Goal: Task Accomplishment & Management: Manage account settings

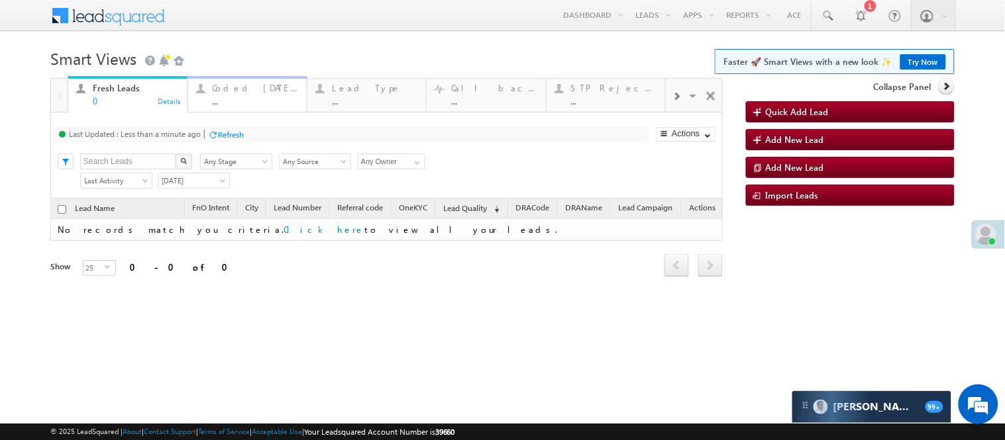
click at [249, 101] on div "..." at bounding box center [256, 101] width 86 height 10
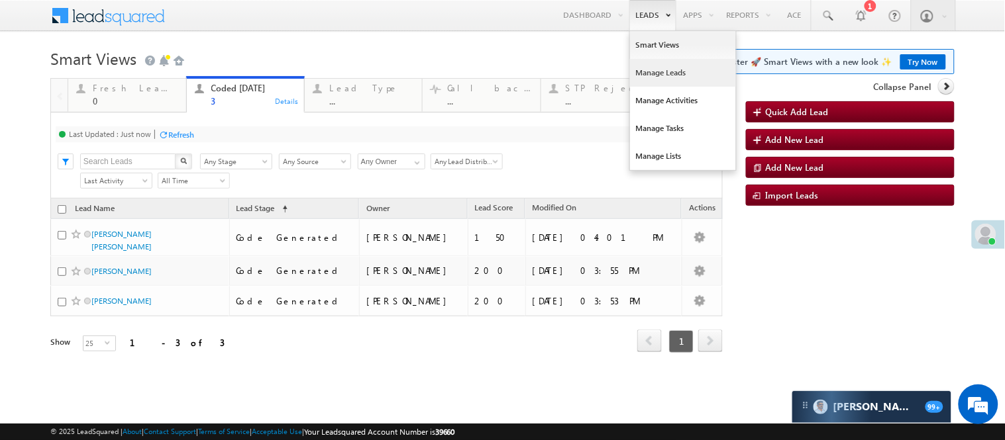
click at [648, 77] on link "Manage Leads" at bounding box center [683, 73] width 106 height 28
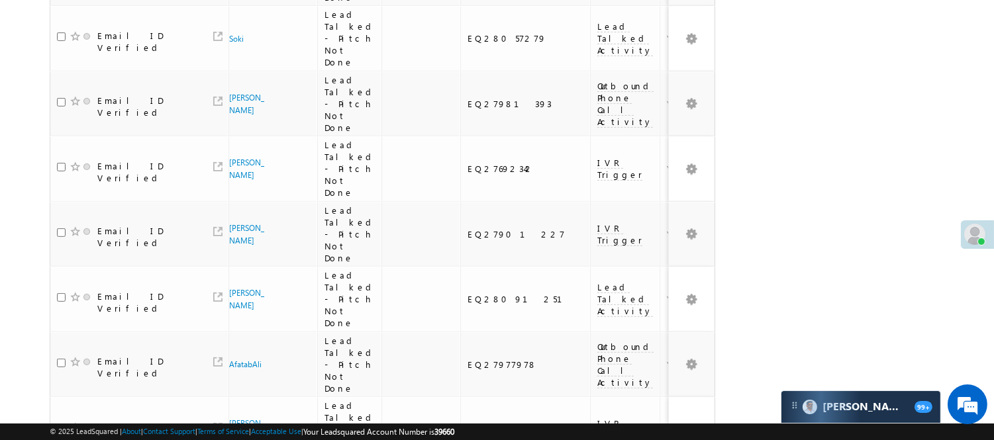
scroll to position [1183, 0]
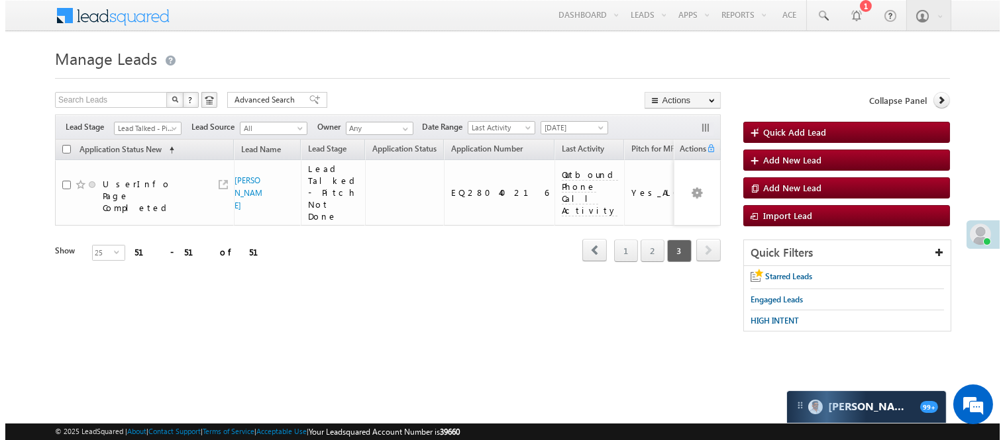
scroll to position [0, 0]
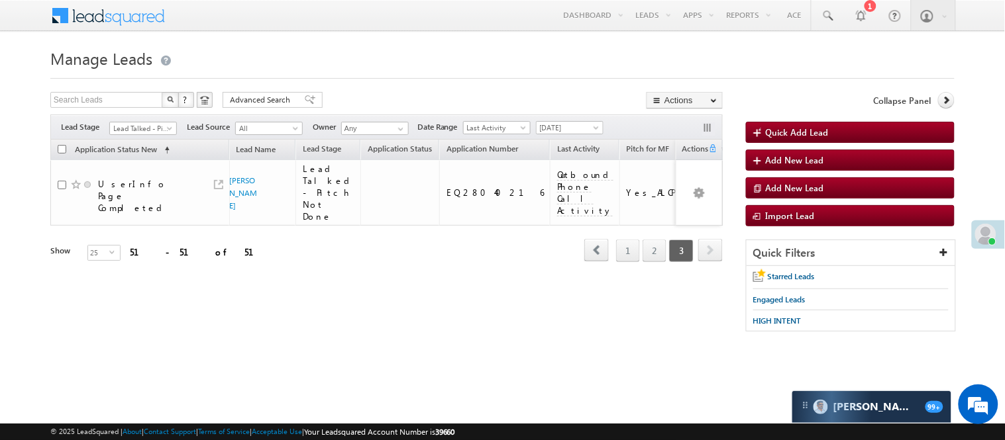
click at [157, 121] on span "Lead Talked - Pitch Not Done" at bounding box center [143, 126] width 68 height 11
click at [146, 136] on div "Filters Lead Stage Lead Talked - Pitch Not Done Lead Talked - Pitch Not Done Le…" at bounding box center [386, 127] width 672 height 25
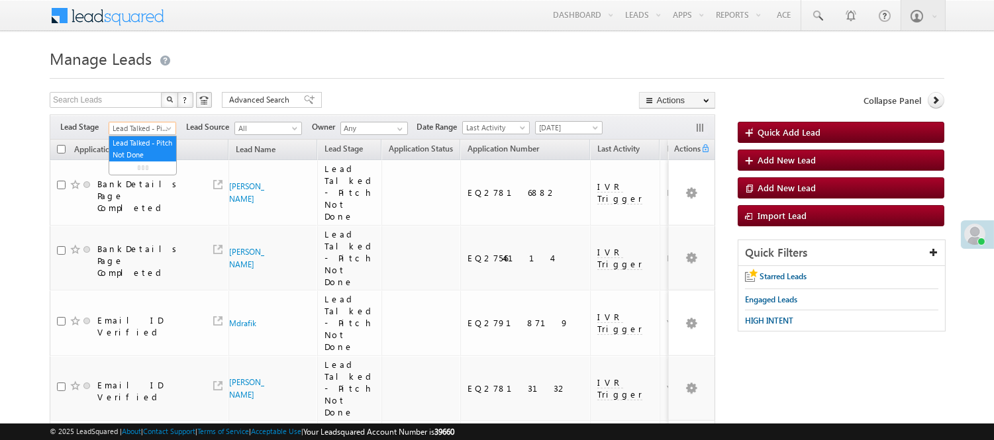
click at [142, 127] on span "Lead Talked - Pitch Not Done" at bounding box center [140, 129] width 63 height 12
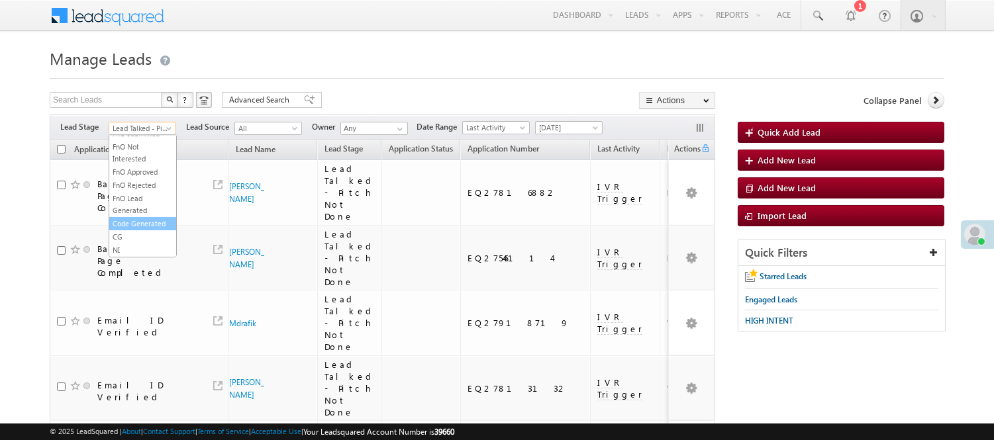
click at [139, 218] on link "Code Generated" at bounding box center [142, 224] width 67 height 12
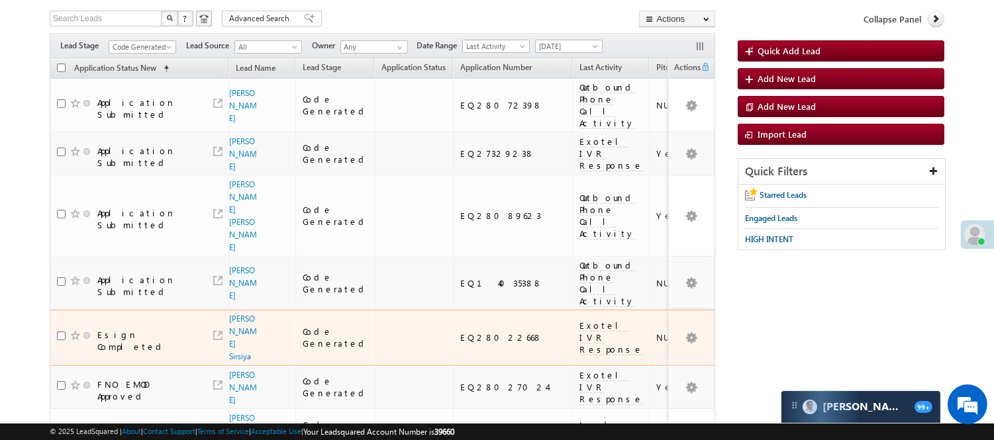
scroll to position [0, 0]
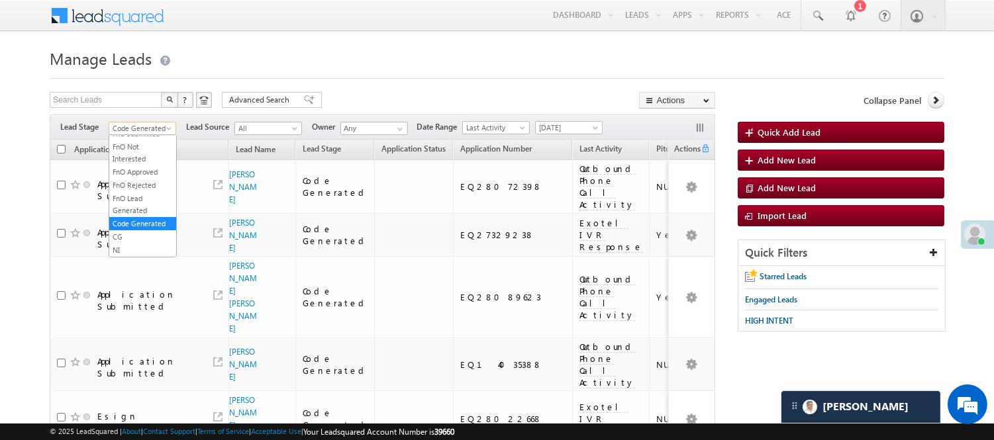
click at [171, 125] on link "Code Generated" at bounding box center [143, 128] width 68 height 13
click at [152, 158] on link "Lead Generated" at bounding box center [142, 156] width 67 height 12
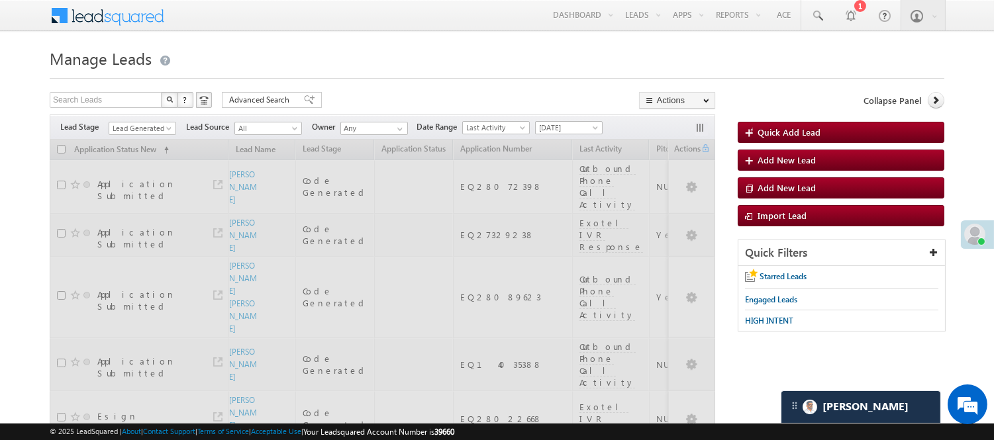
click at [418, 65] on h1 "Manage Leads" at bounding box center [497, 57] width 895 height 26
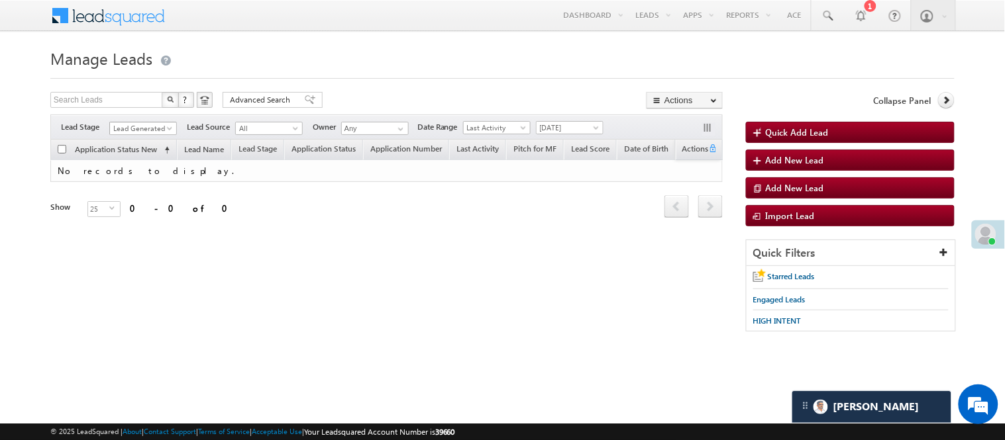
click at [152, 128] on span "Lead Generated" at bounding box center [141, 129] width 63 height 12
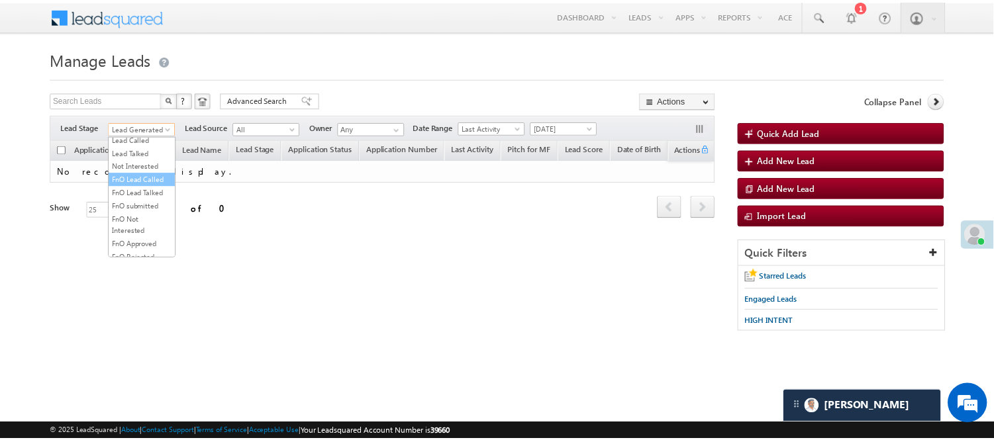
scroll to position [181, 0]
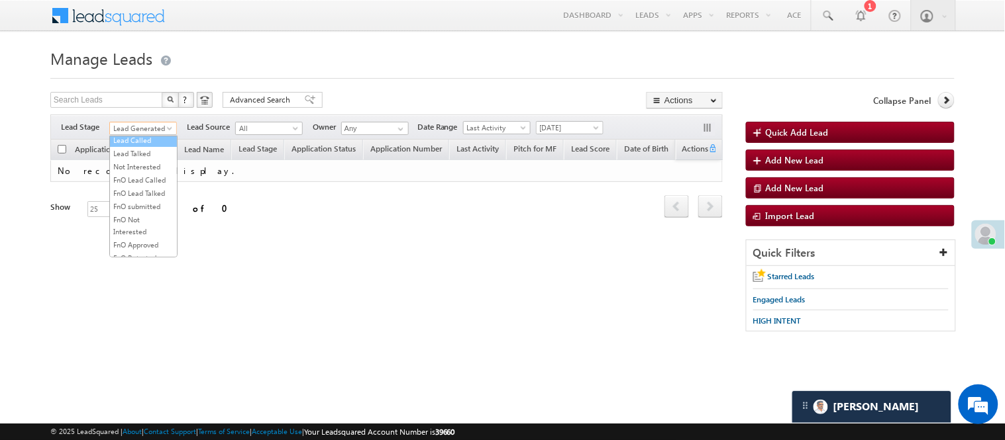
click at [154, 146] on link "Lead Called" at bounding box center [143, 140] width 67 height 12
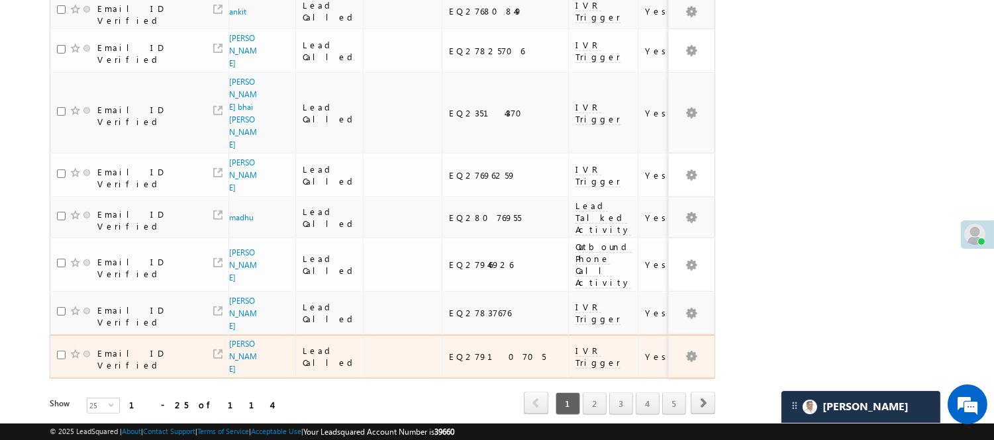
scroll to position [985, 0]
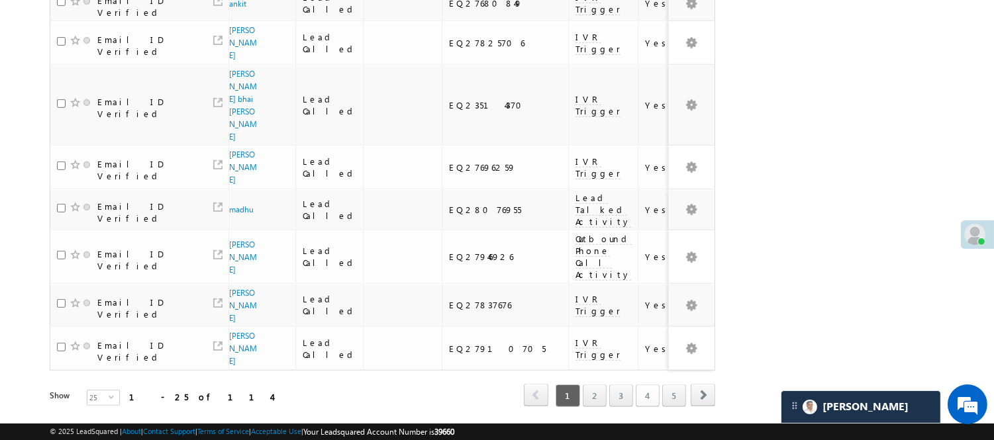
click at [649, 385] on link "4" at bounding box center [648, 396] width 24 height 23
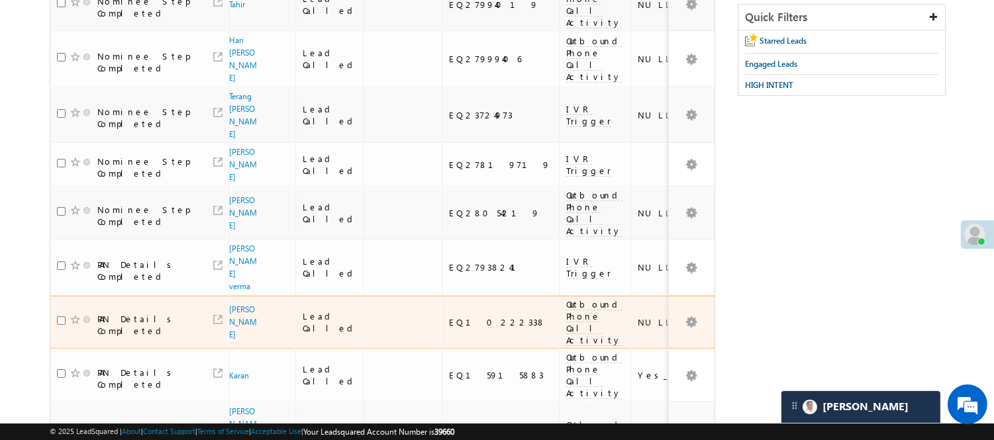
scroll to position [0, 0]
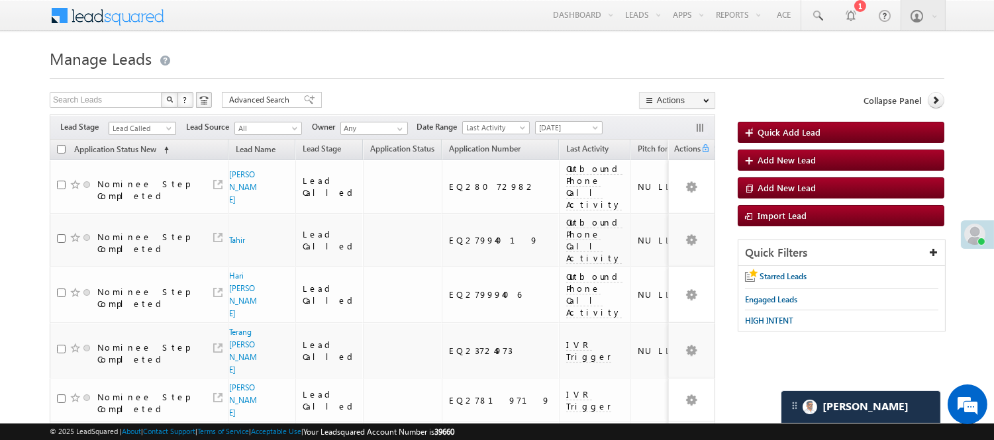
click at [162, 123] on span "Lead Called" at bounding box center [140, 129] width 63 height 12
click at [150, 162] on link "Lead Generated" at bounding box center [142, 156] width 67 height 12
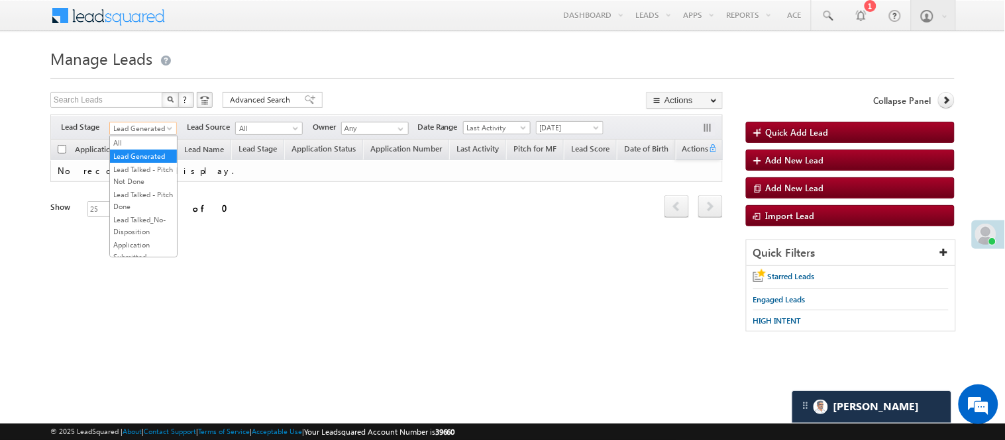
click at [153, 124] on span "Lead Generated" at bounding box center [141, 129] width 63 height 12
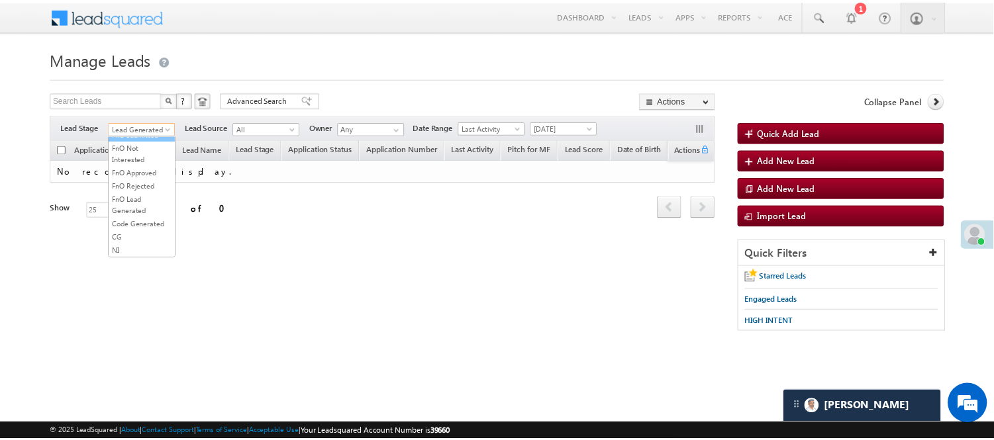
scroll to position [329, 0]
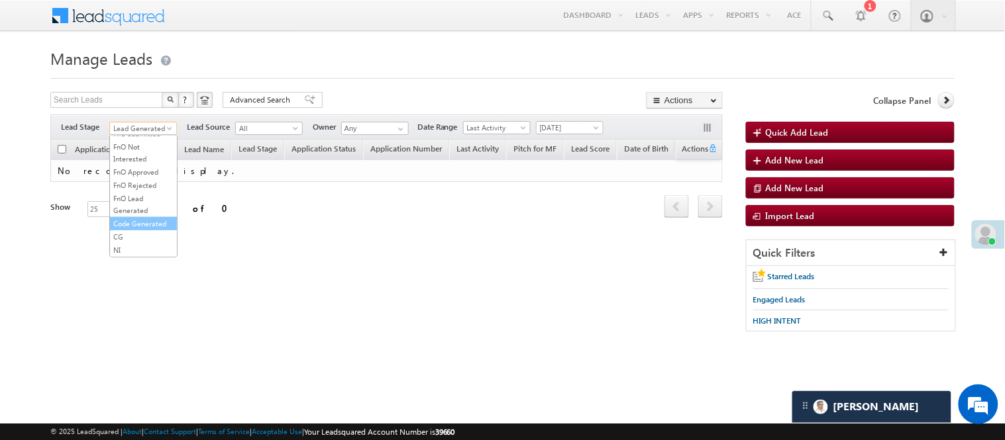
click at [134, 220] on link "Code Generated" at bounding box center [143, 224] width 67 height 12
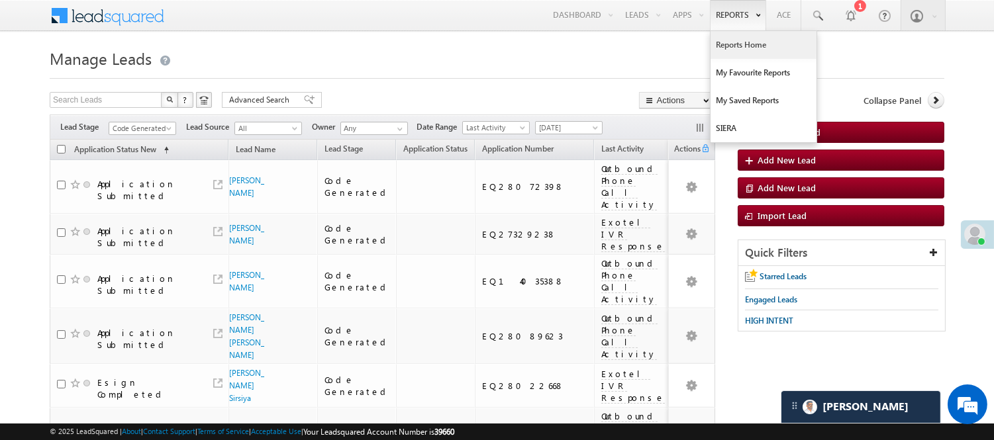
click at [733, 40] on link "Reports Home" at bounding box center [764, 45] width 106 height 28
click at [734, 42] on link "Reports Home" at bounding box center [764, 45] width 106 height 28
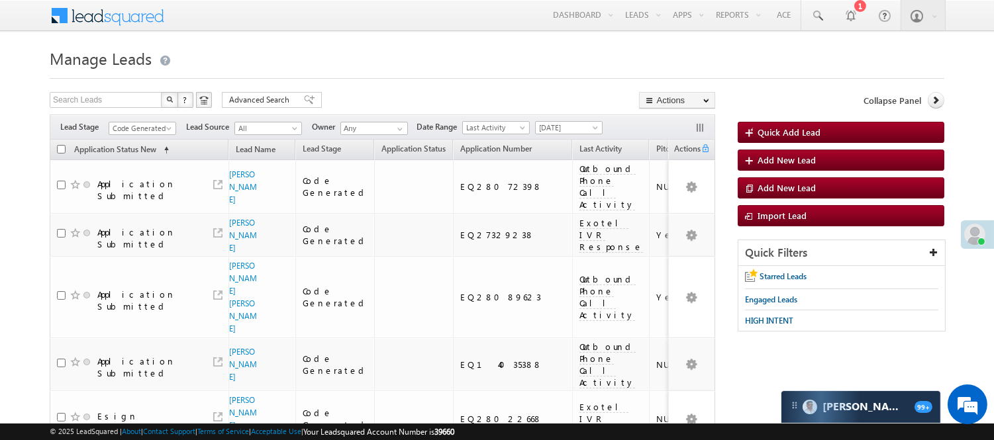
click at [146, 136] on div "Filters Lead Stage Code Generated Code Generated Lead Source All All Owner Any …" at bounding box center [383, 127] width 666 height 25
click at [146, 128] on span "Code Generated" at bounding box center [140, 129] width 63 height 12
click at [131, 160] on link "Lead Generated" at bounding box center [142, 156] width 67 height 12
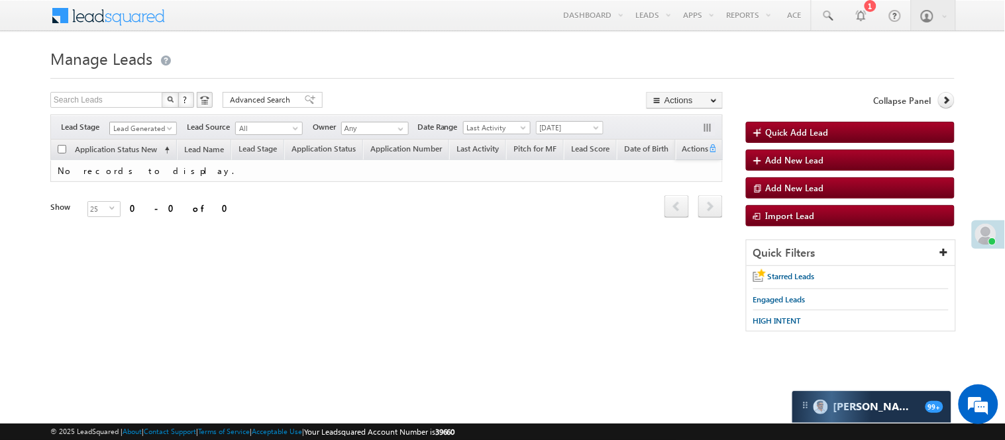
click at [140, 131] on span "Lead Generated" at bounding box center [141, 129] width 63 height 12
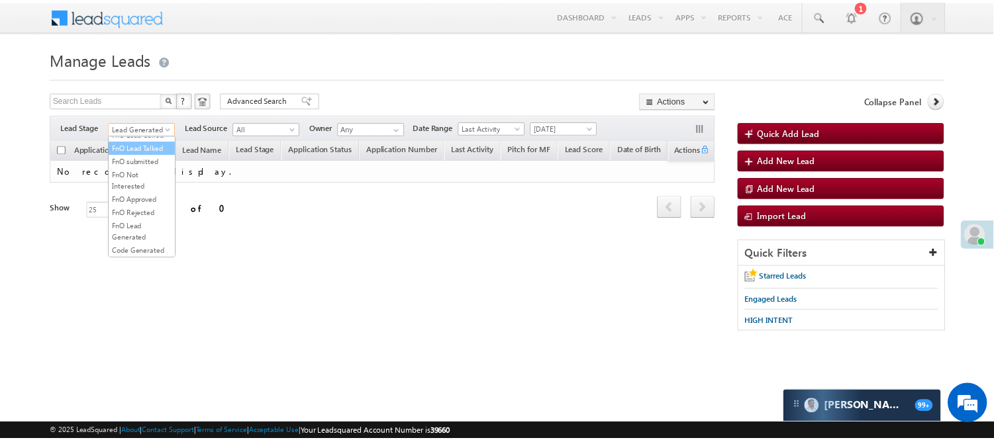
scroll to position [221, 0]
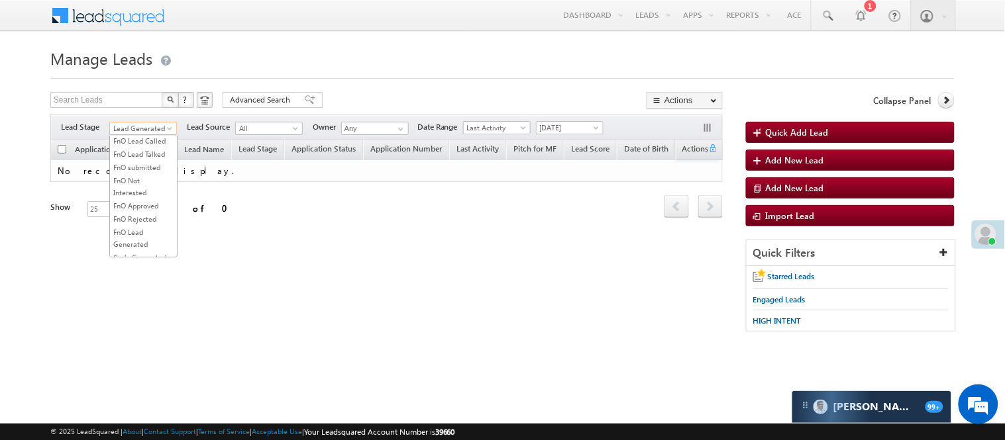
click at [146, 121] on link "Lead Talked" at bounding box center [143, 115] width 67 height 12
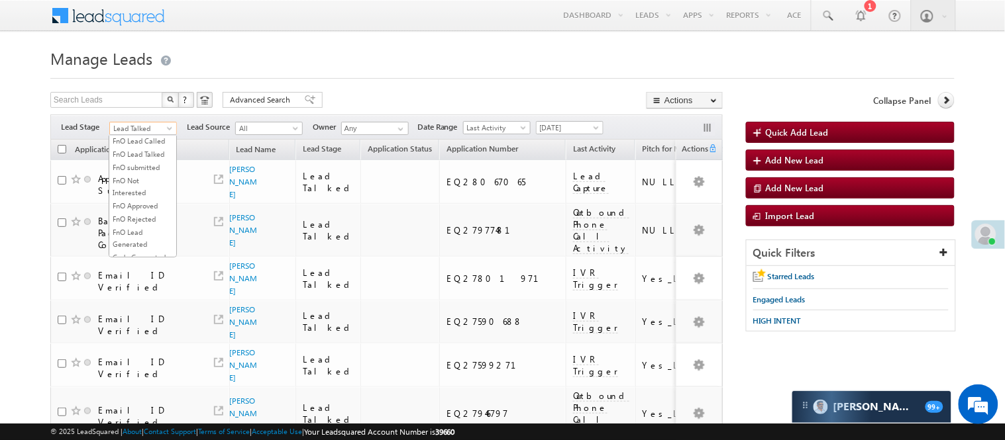
click at [144, 123] on span "Lead Talked" at bounding box center [141, 129] width 63 height 12
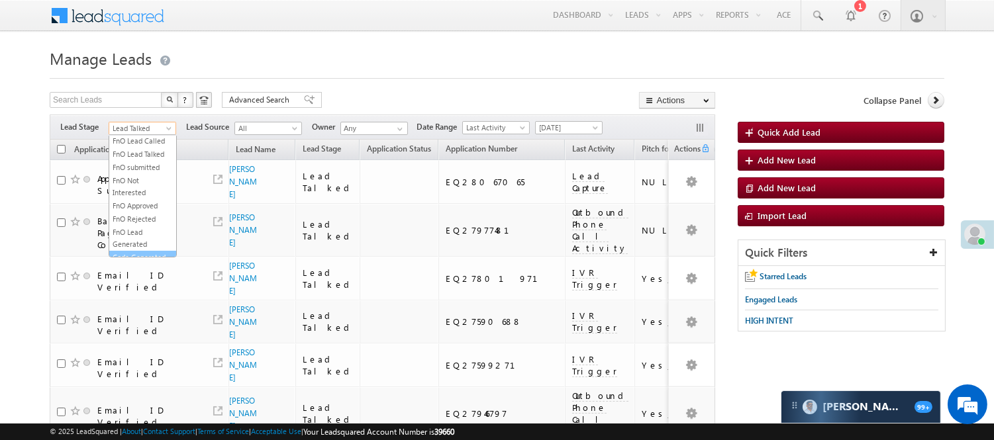
scroll to position [329, 0]
click at [140, 218] on link "Code Generated" at bounding box center [142, 224] width 67 height 12
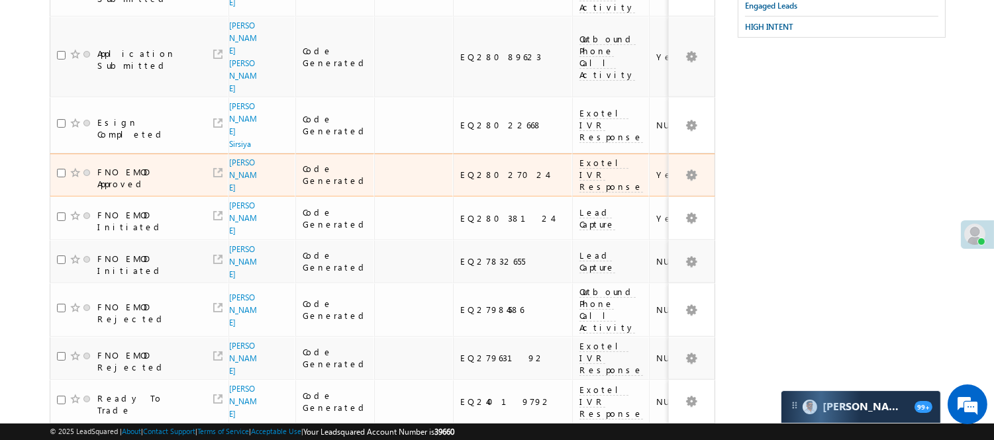
scroll to position [0, 0]
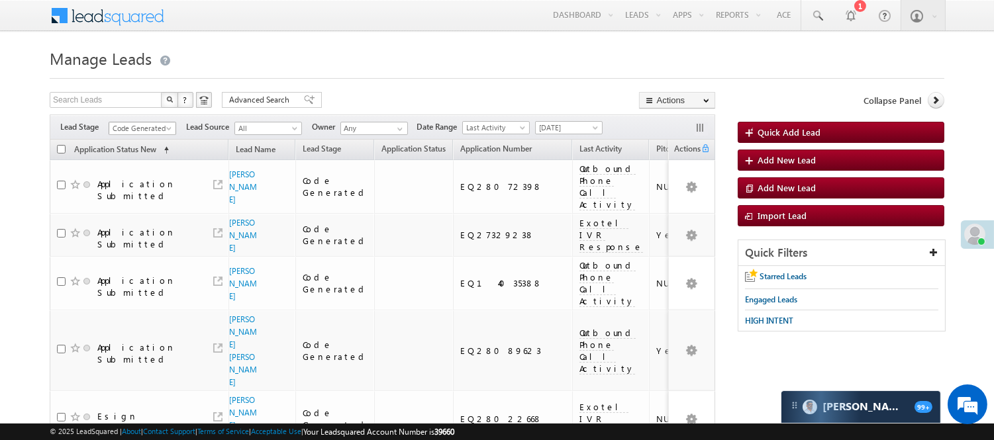
click at [146, 125] on span "Code Generated" at bounding box center [140, 129] width 63 height 12
click at [157, 156] on link "Lead Generated" at bounding box center [142, 156] width 67 height 12
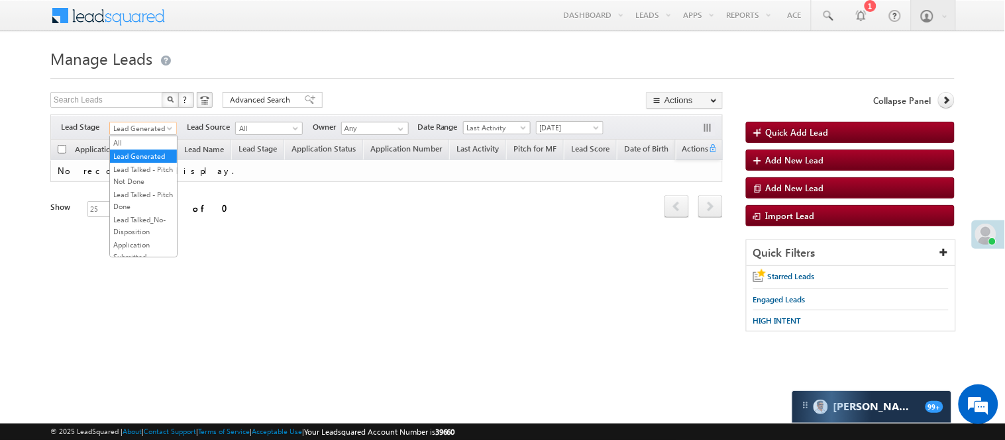
click at [150, 128] on span "Lead Generated" at bounding box center [141, 129] width 63 height 12
click at [133, 187] on link "Lead Talked - Pitch Not Done" at bounding box center [143, 176] width 67 height 24
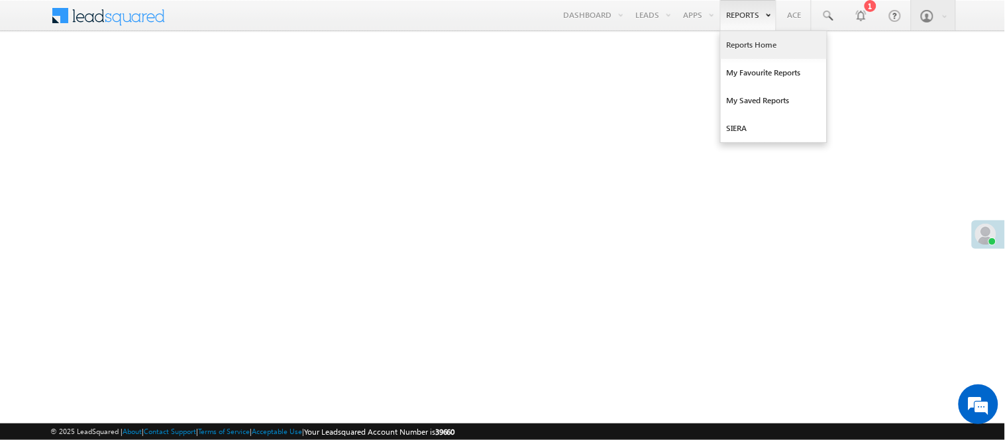
click at [765, 42] on link "Reports Home" at bounding box center [774, 45] width 106 height 28
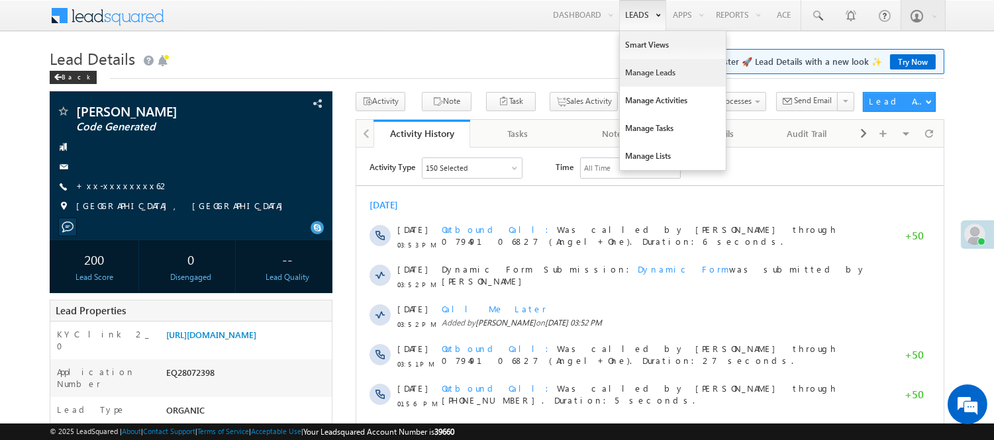
click at [649, 70] on link "Manage Leads" at bounding box center [673, 73] width 106 height 28
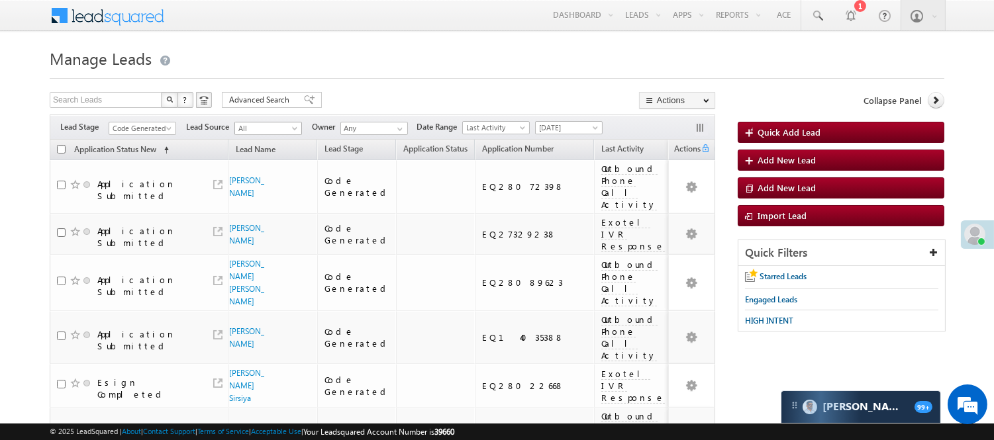
click at [147, 130] on span "Code Generated" at bounding box center [140, 129] width 63 height 12
click at [134, 224] on link "Code Generated" at bounding box center [142, 224] width 67 height 12
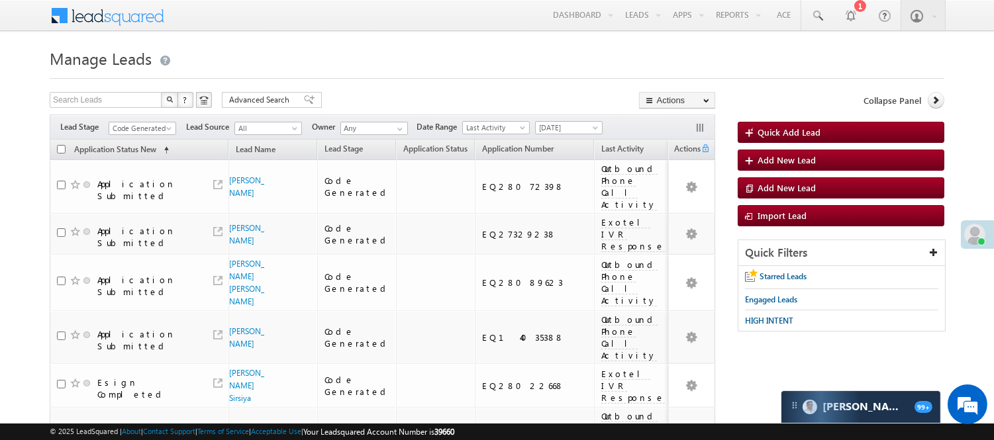
click at [370, 74] on div at bounding box center [497, 74] width 895 height 9
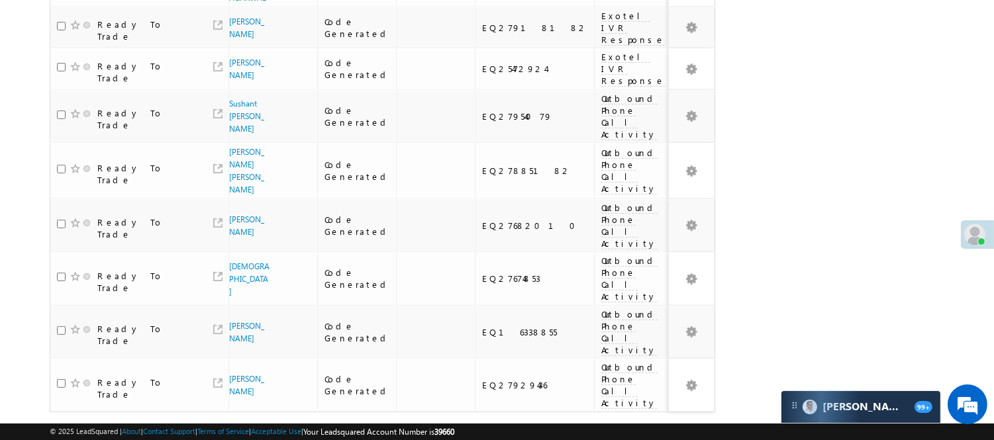
scroll to position [1084, 0]
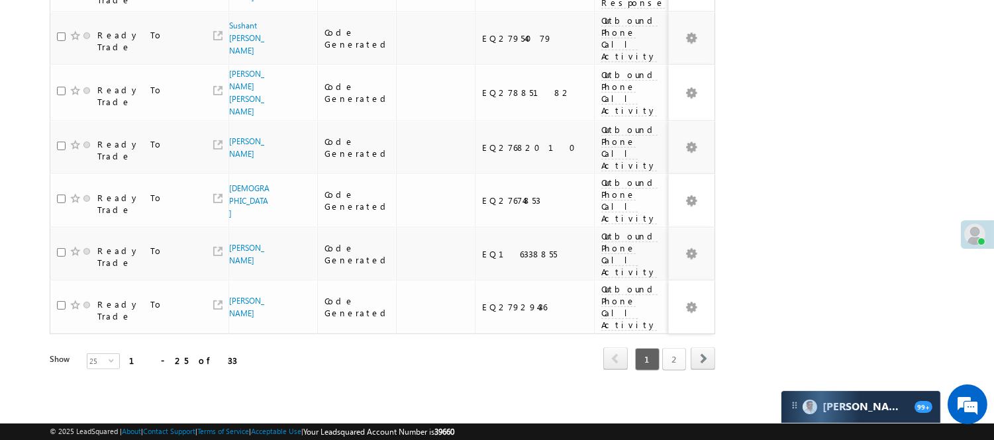
click at [667, 351] on link "2" at bounding box center [674, 359] width 24 height 23
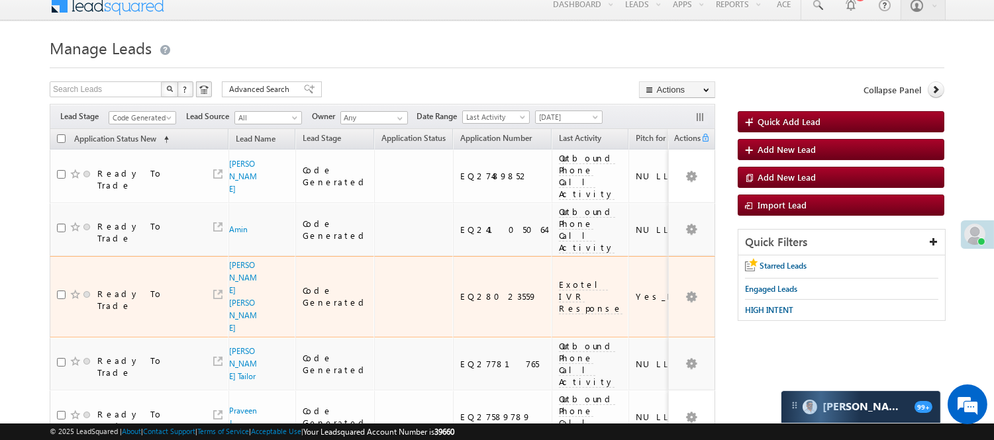
scroll to position [0, 0]
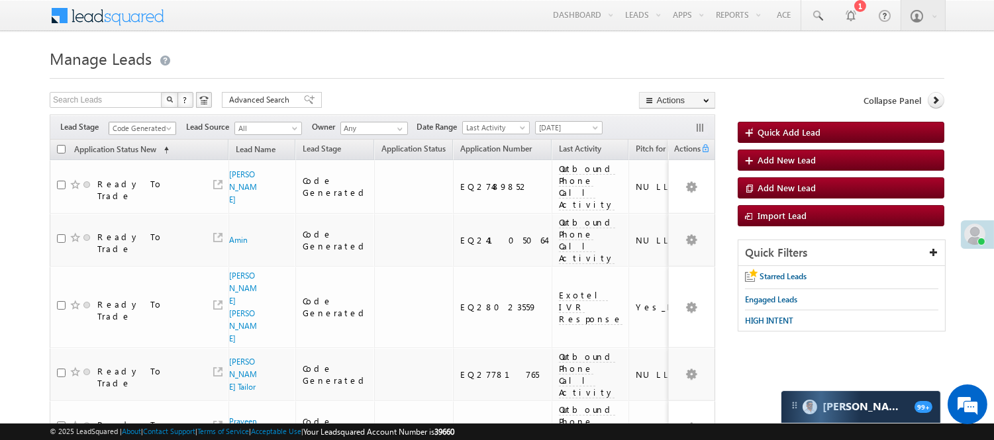
click at [141, 128] on span "Code Generated" at bounding box center [140, 129] width 63 height 12
click at [140, 162] on link "Lead Generated" at bounding box center [142, 156] width 67 height 12
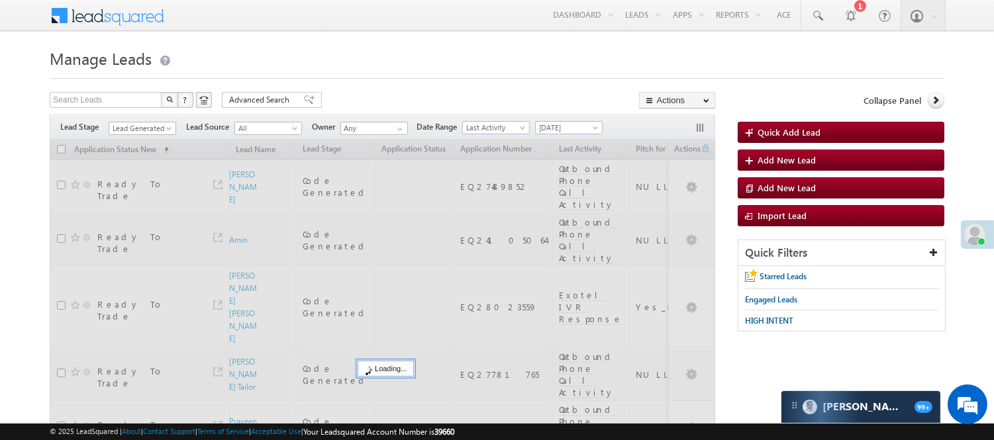
click at [368, 98] on div "Search Leads X ? 33 results found Advanced Search Advanced Search Advanced sear…" at bounding box center [383, 101] width 666 height 19
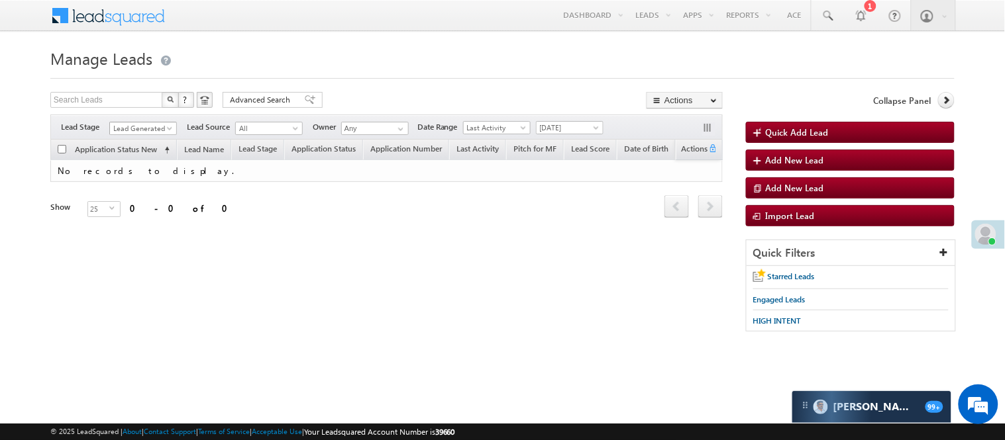
click at [138, 128] on span "Lead Generated" at bounding box center [141, 129] width 63 height 12
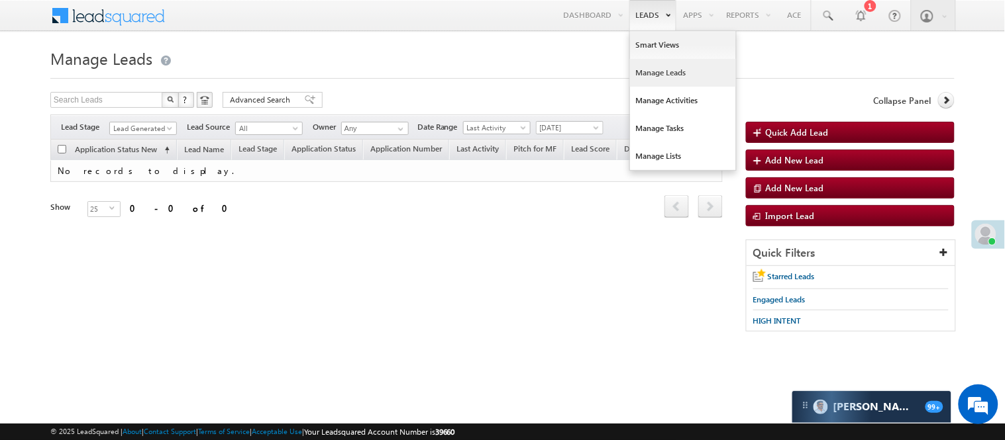
click at [671, 76] on link "Manage Leads" at bounding box center [683, 73] width 106 height 28
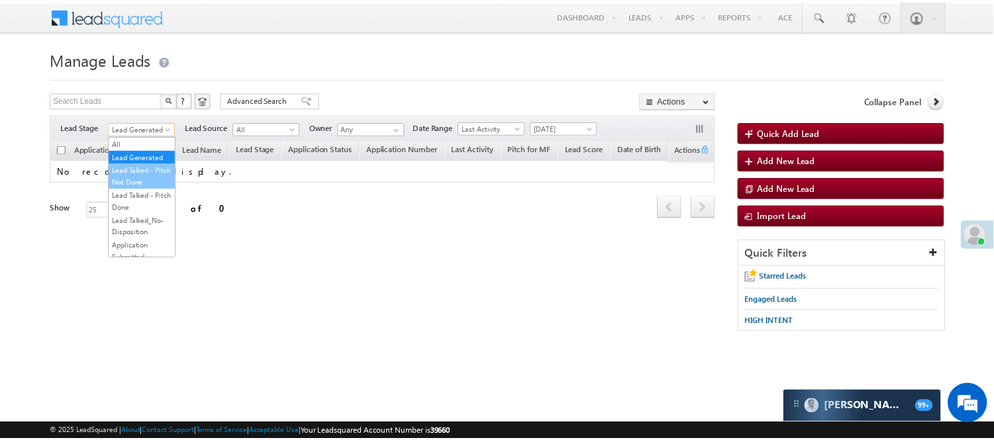
scroll to position [329, 0]
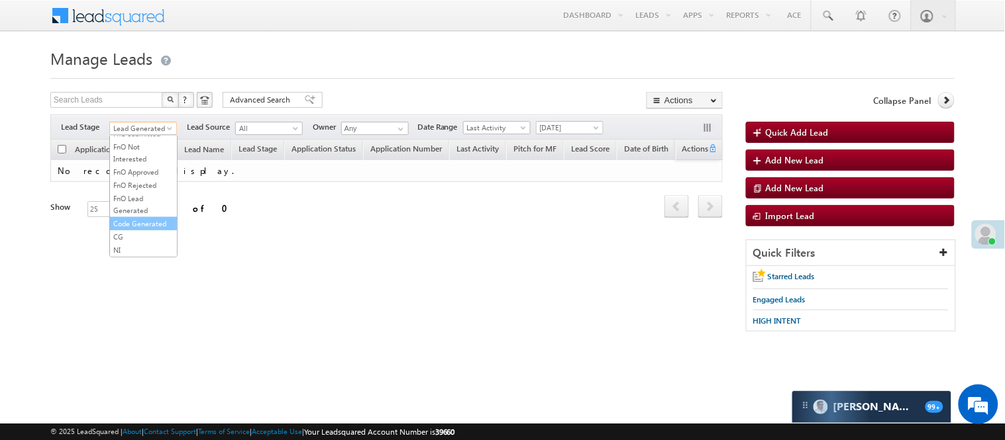
click at [158, 218] on link "Code Generated" at bounding box center [143, 224] width 67 height 12
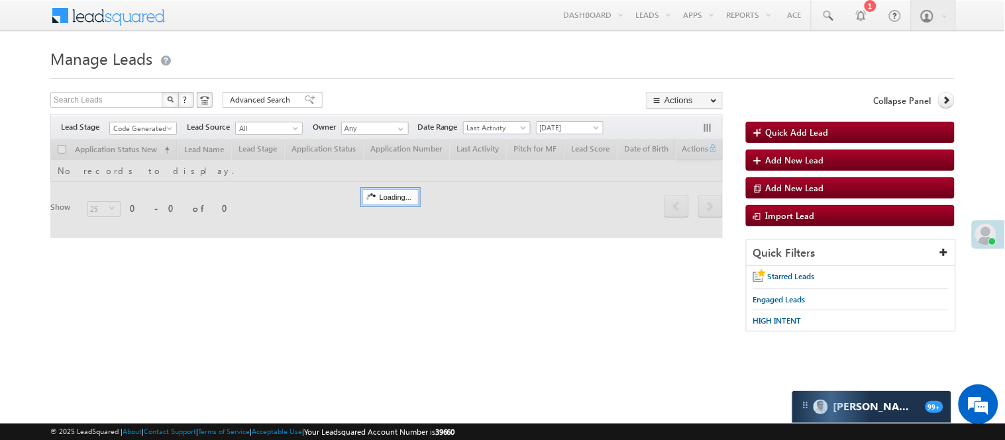
click at [415, 45] on h1 "Manage Leads" at bounding box center [502, 57] width 904 height 26
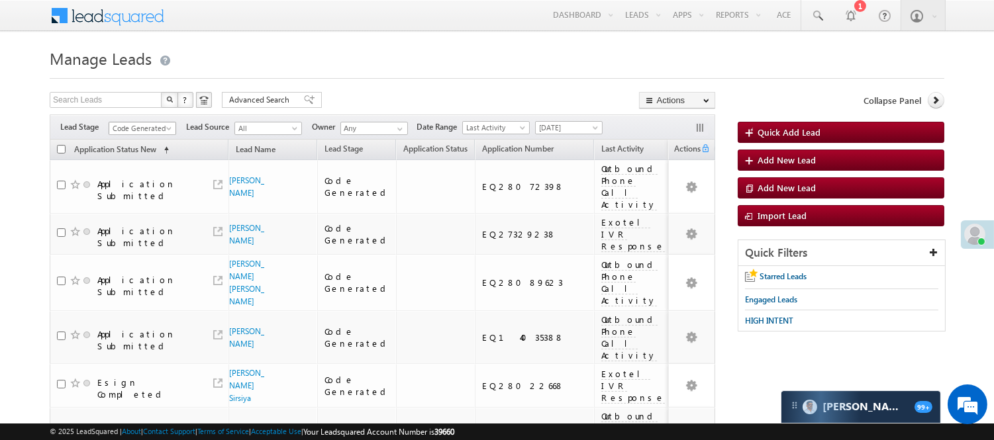
click at [155, 126] on span "Code Generated" at bounding box center [140, 129] width 63 height 12
click at [315, 74] on div at bounding box center [497, 74] width 895 height 9
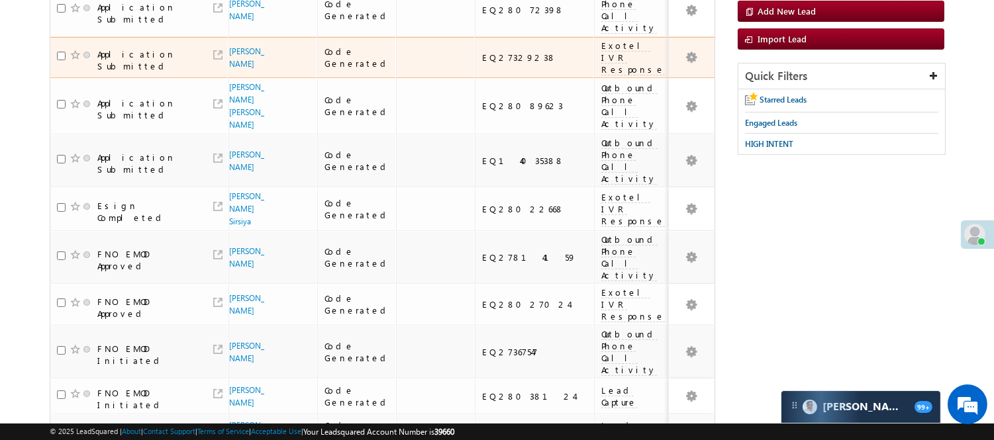
scroll to position [74, 0]
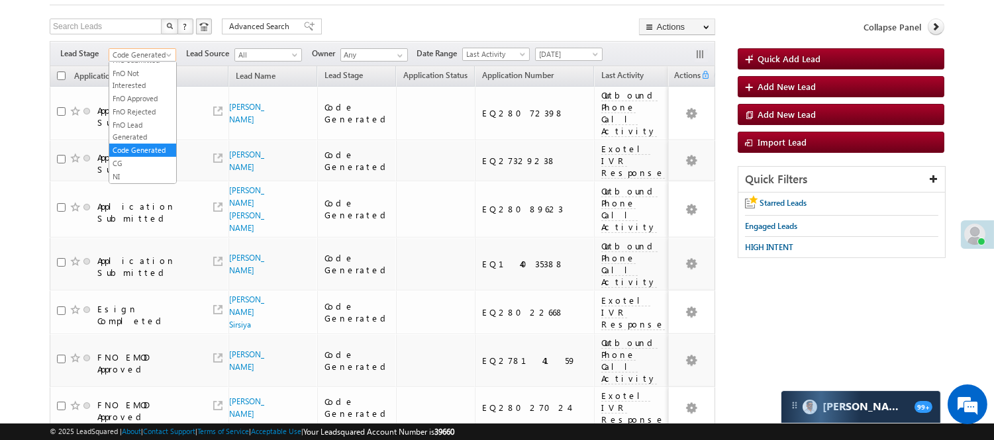
click at [162, 48] on link "Code Generated" at bounding box center [143, 54] width 68 height 13
click at [140, 89] on link "Lead Generated" at bounding box center [142, 83] width 67 height 12
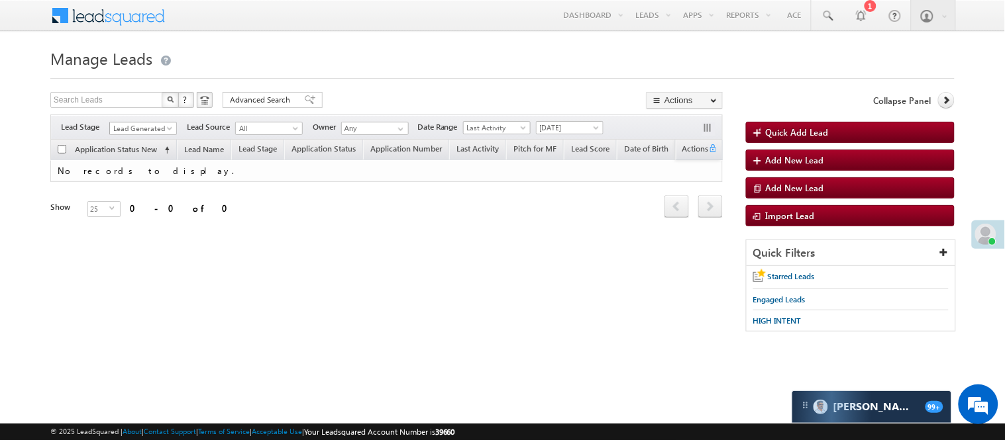
click at [157, 130] on span "Lead Generated" at bounding box center [141, 129] width 63 height 12
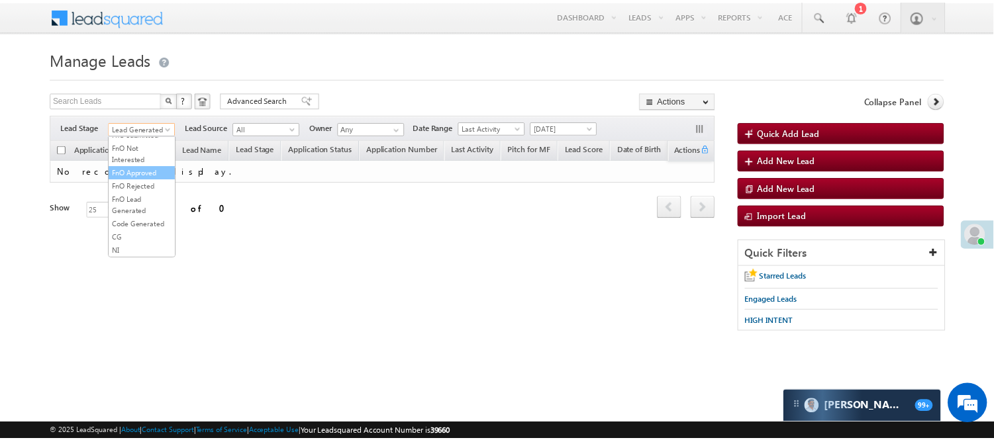
scroll to position [181, 0]
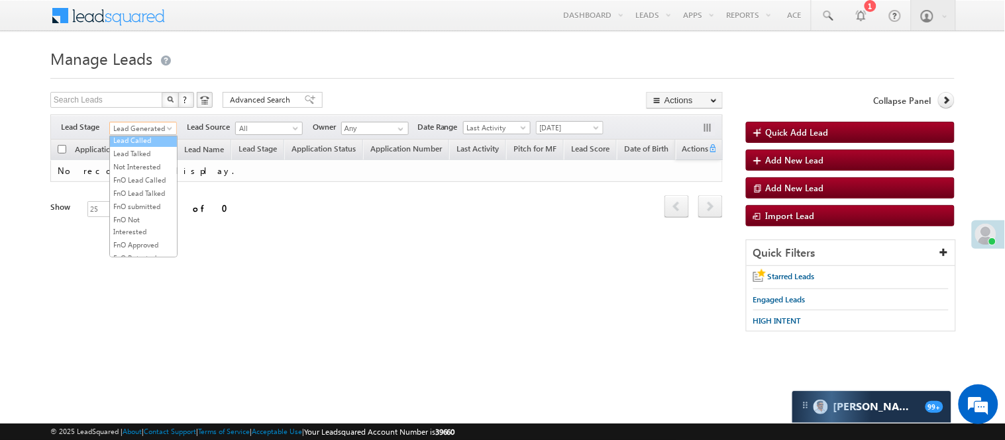
click at [132, 146] on link "Lead Called" at bounding box center [143, 140] width 67 height 12
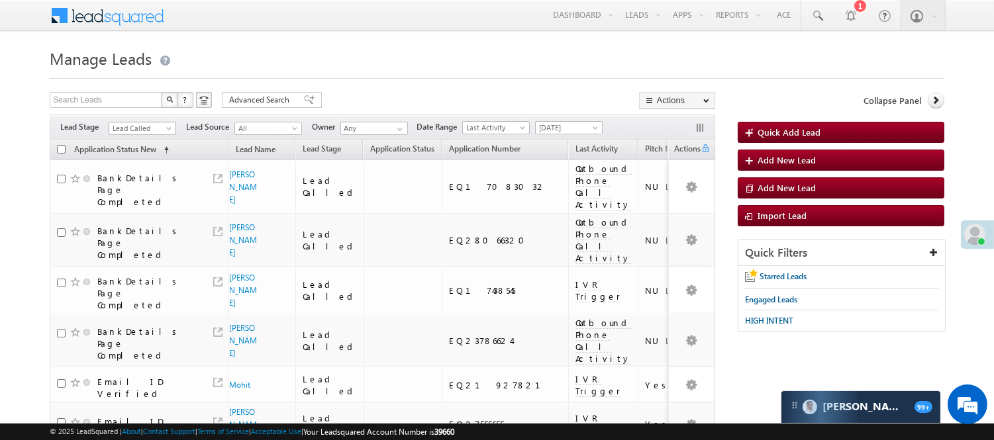
click at [129, 128] on span "Lead Called" at bounding box center [140, 129] width 63 height 12
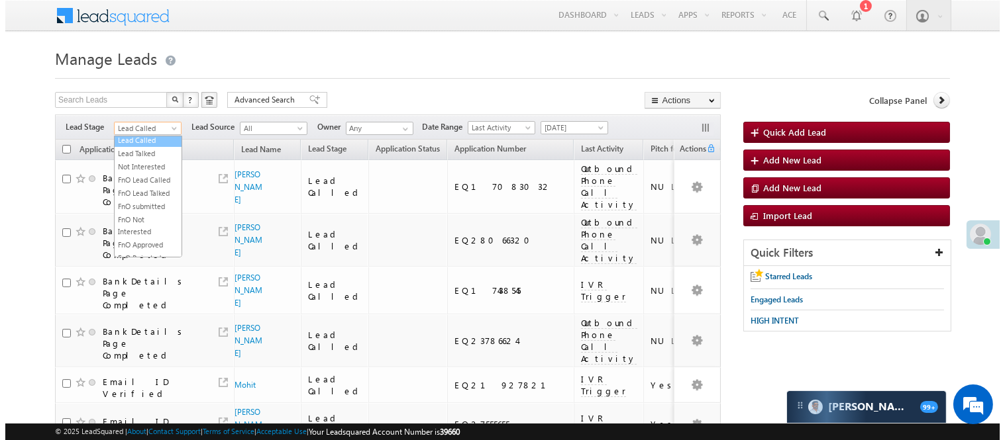
scroll to position [0, 0]
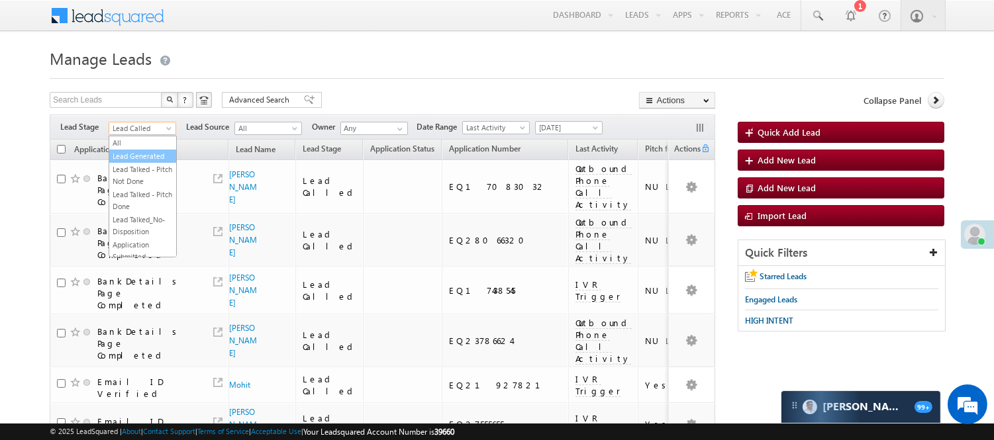
click at [132, 162] on link "Lead Generated" at bounding box center [142, 156] width 67 height 12
